Goal: Information Seeking & Learning: Learn about a topic

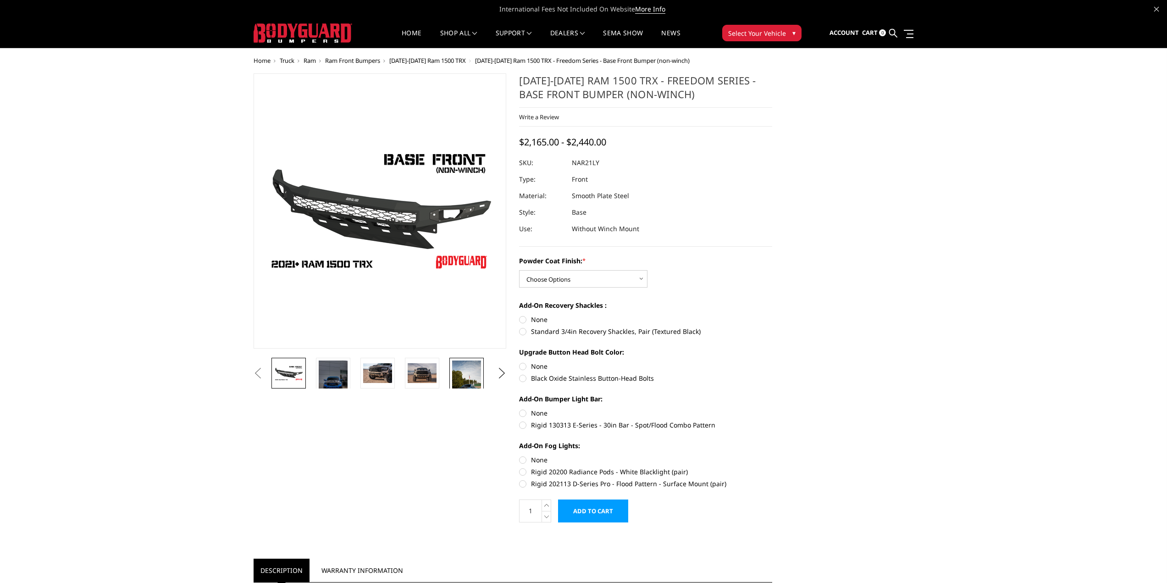
click at [467, 377] on img at bounding box center [466, 385] width 29 height 51
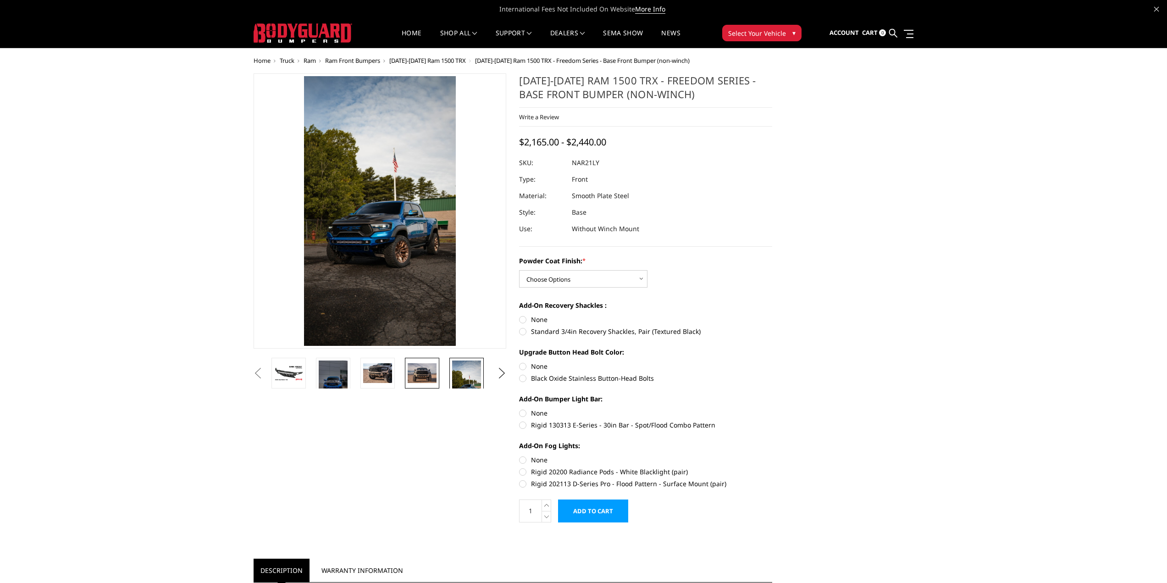
click at [432, 374] on img at bounding box center [422, 372] width 29 height 19
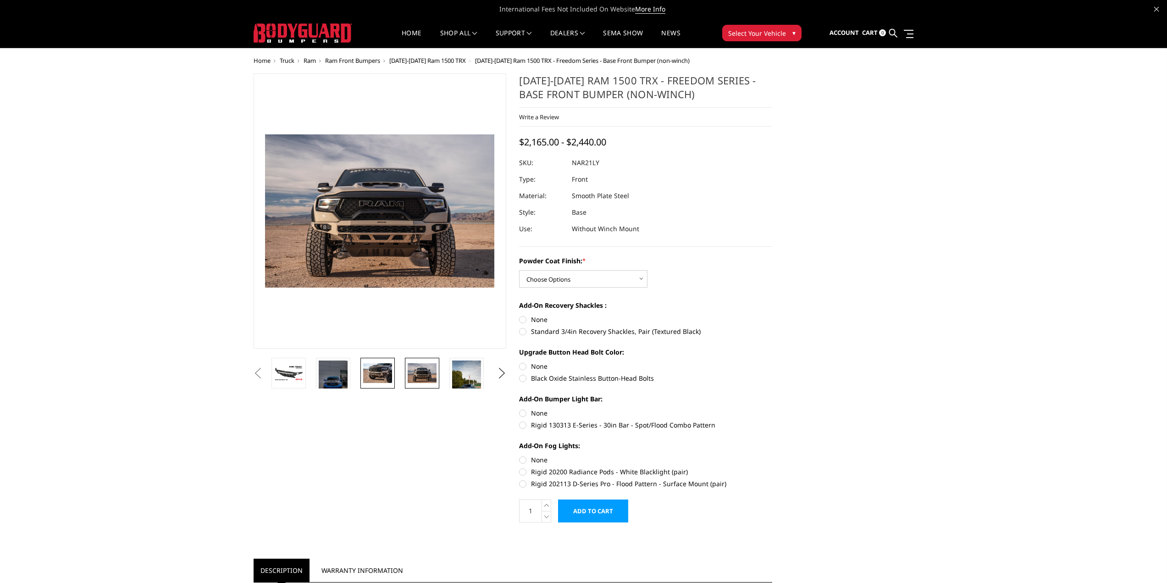
click at [393, 373] on link at bounding box center [377, 373] width 34 height 31
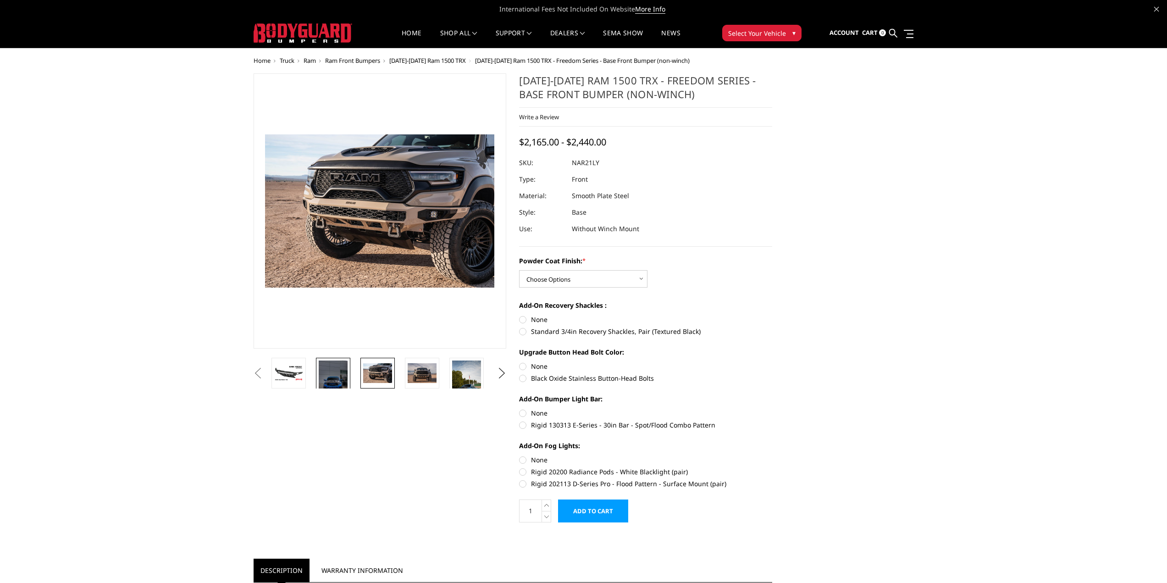
click at [344, 376] on img at bounding box center [333, 381] width 29 height 43
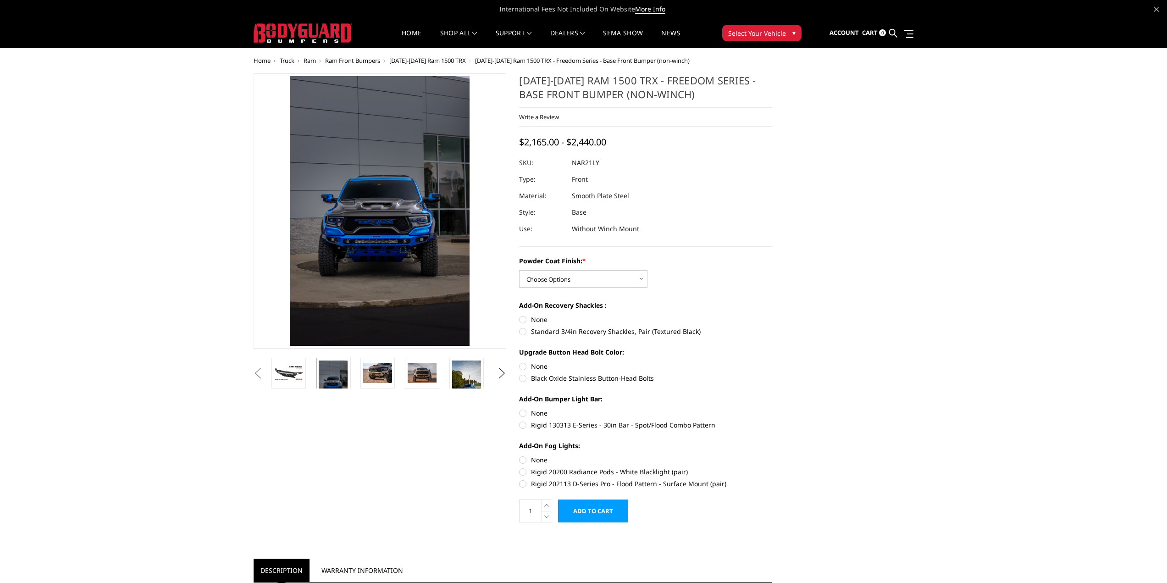
click at [495, 373] on button "Next" at bounding box center [502, 373] width 14 height 14
click at [468, 375] on img at bounding box center [466, 381] width 29 height 43
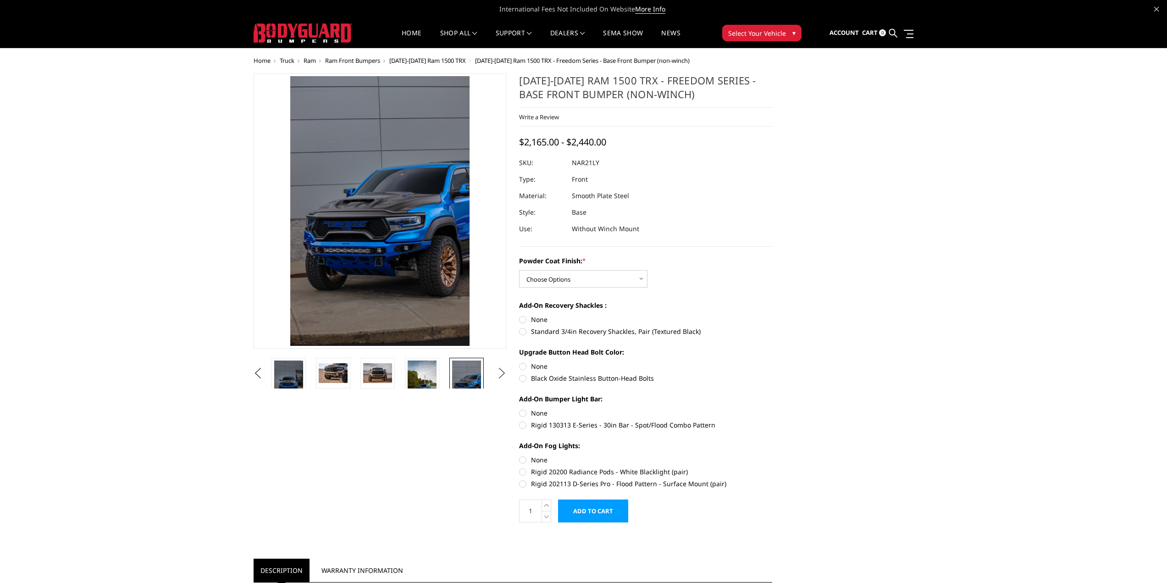
click at [507, 375] on button "Next" at bounding box center [502, 373] width 14 height 14
click at [472, 374] on img at bounding box center [466, 372] width 29 height 19
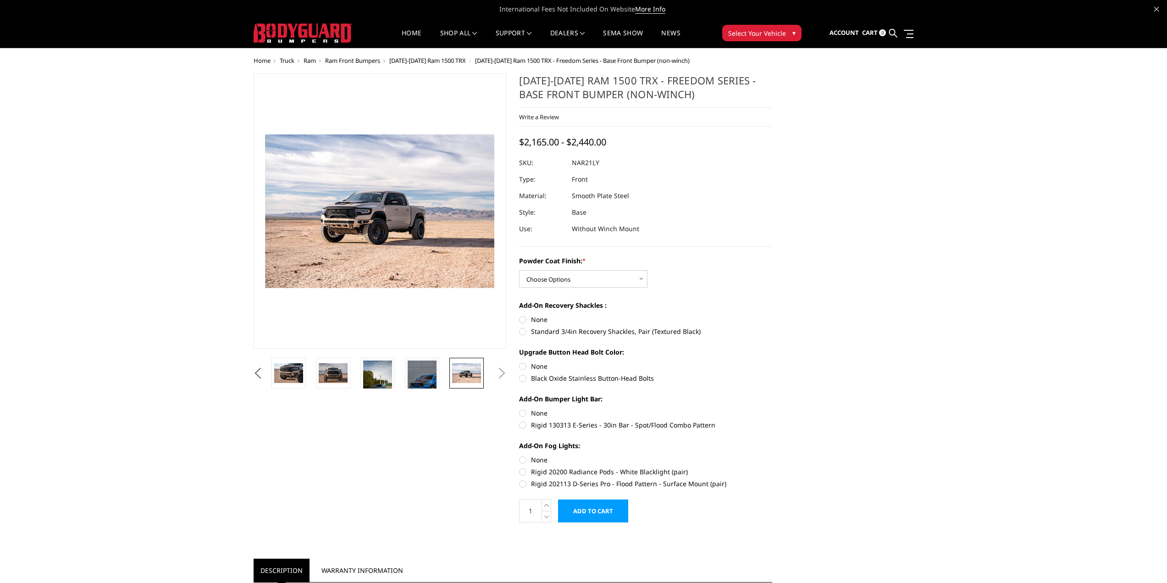
click at [499, 370] on button "Next" at bounding box center [502, 373] width 14 height 14
click at [498, 378] on button "Next" at bounding box center [502, 373] width 14 height 14
click at [498, 375] on button "Next" at bounding box center [502, 373] width 14 height 14
click at [336, 381] on img at bounding box center [333, 372] width 29 height 19
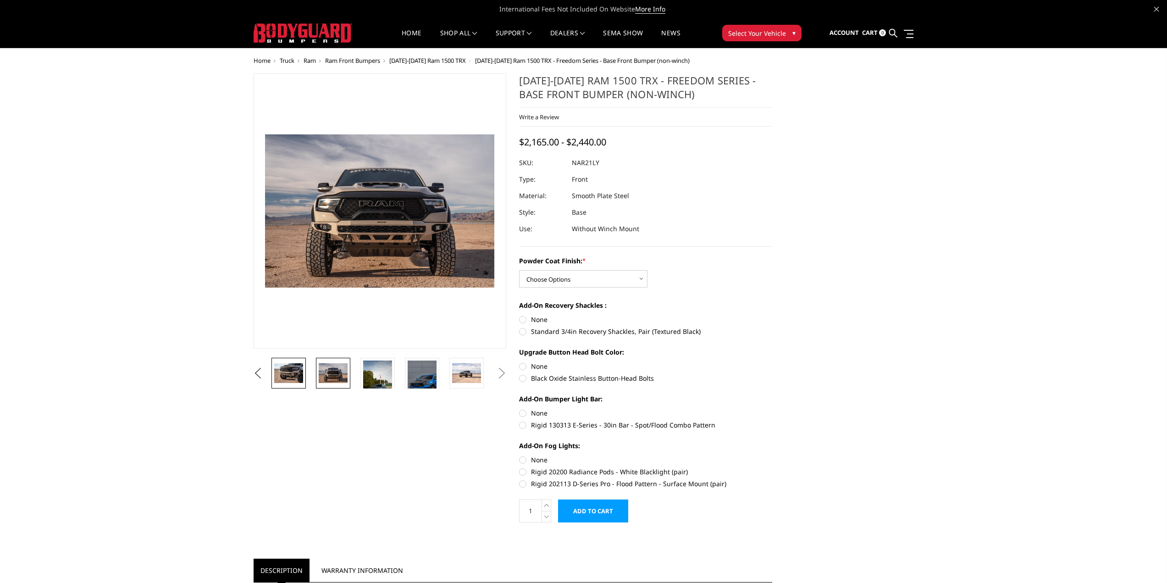
click at [292, 375] on img at bounding box center [288, 372] width 29 height 19
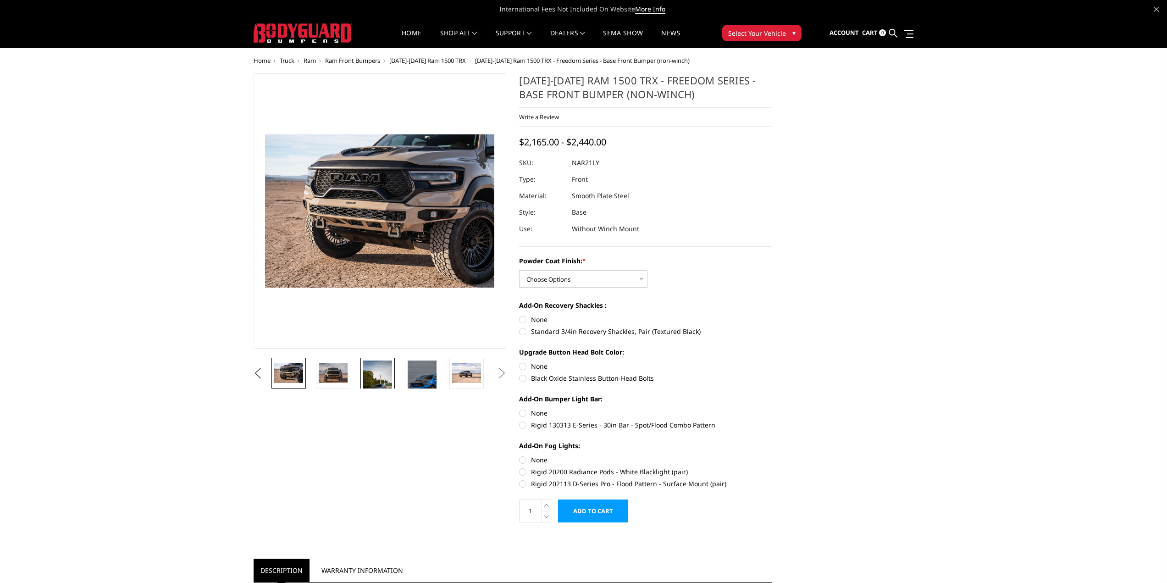
click at [371, 381] on img at bounding box center [377, 385] width 29 height 51
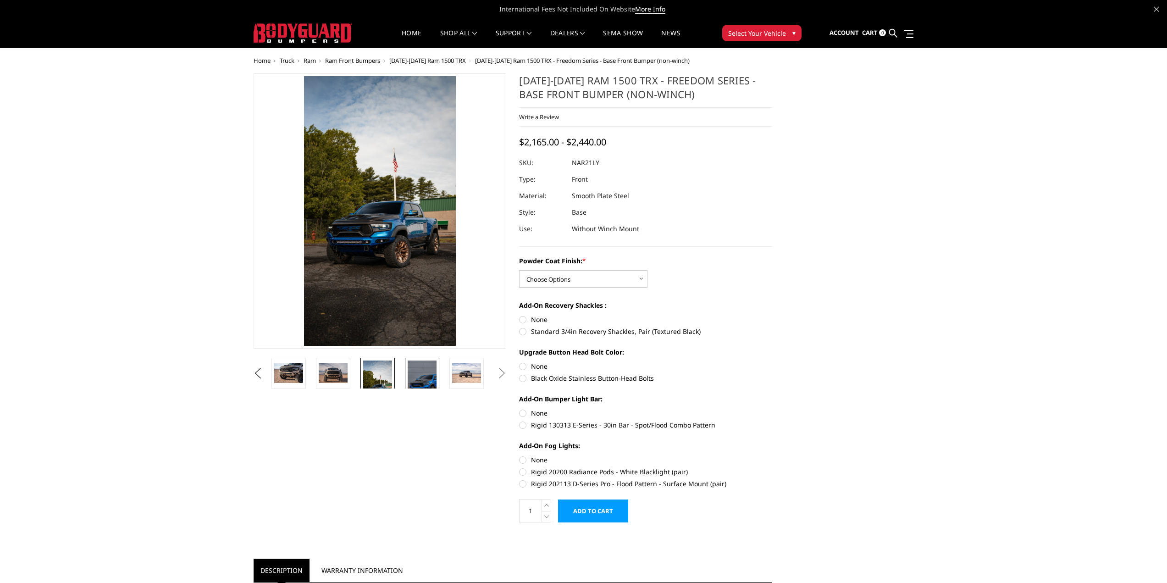
click at [407, 378] on link at bounding box center [422, 382] width 34 height 49
